Goal: Navigation & Orientation: Find specific page/section

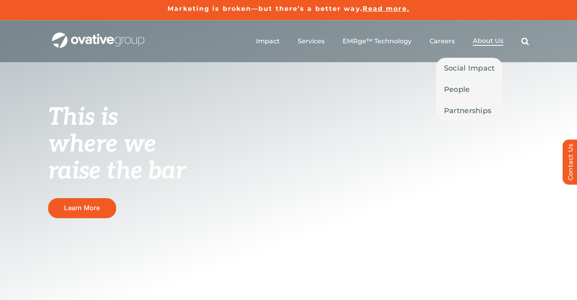
click at [497, 43] on span "About Us" at bounding box center [488, 41] width 30 height 8
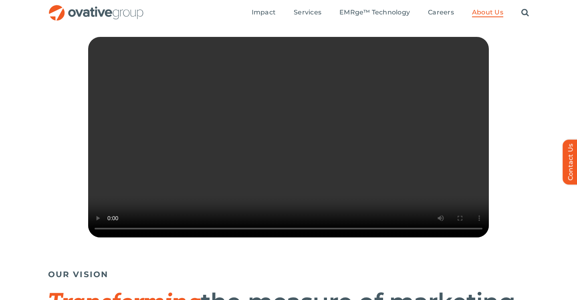
scroll to position [202, 0]
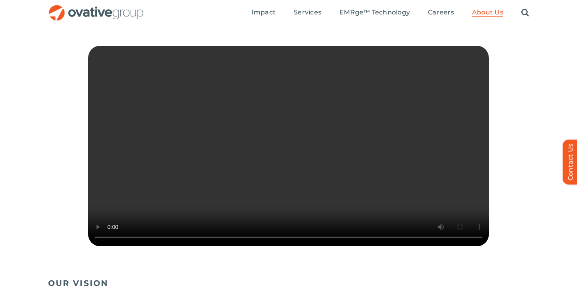
click at [448, 246] on video "Sorry, your browser doesn't support embedded videos." at bounding box center [288, 146] width 401 height 200
click at [451, 239] on video "Sorry, your browser doesn't support embedded videos." at bounding box center [288, 146] width 401 height 200
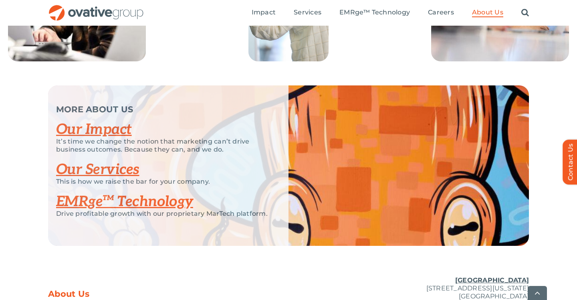
scroll to position [1629, 0]
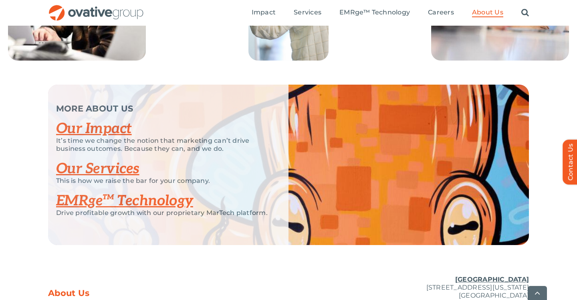
click at [123, 178] on link "Our Services" at bounding box center [97, 169] width 83 height 18
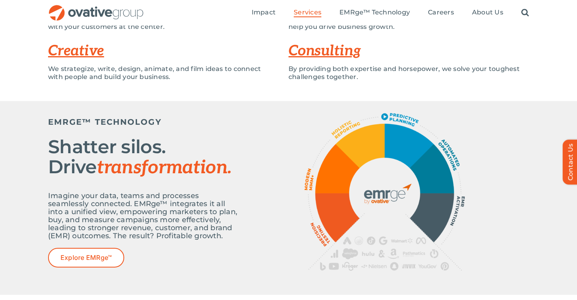
scroll to position [235, 0]
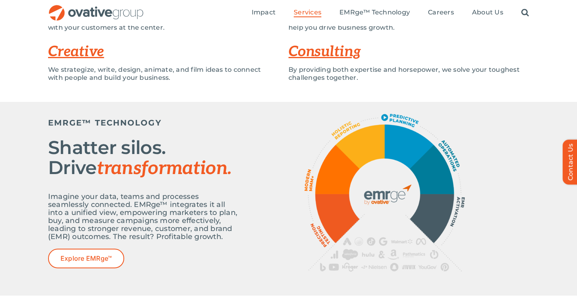
click at [295, 157] on div at bounding box center [385, 193] width 289 height 158
